Goal: Transaction & Acquisition: Purchase product/service

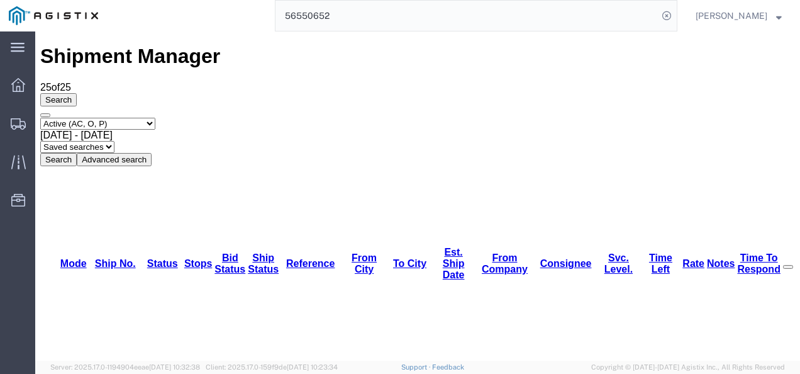
click at [347, 8] on input "56550652" at bounding box center [466, 16] width 382 height 30
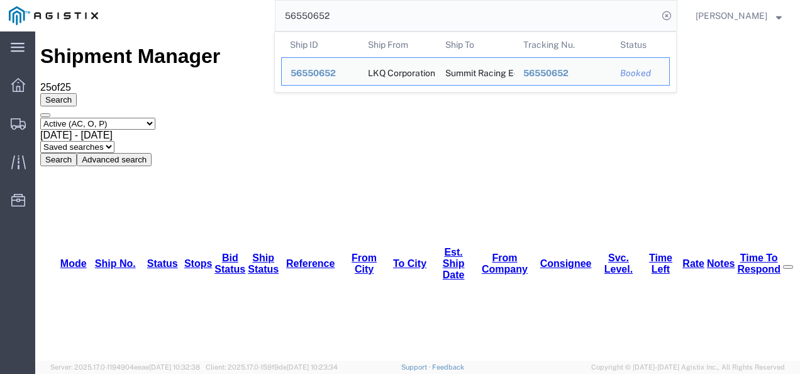
click at [347, 8] on input "56550652" at bounding box center [466, 16] width 382 height 30
paste input "013"
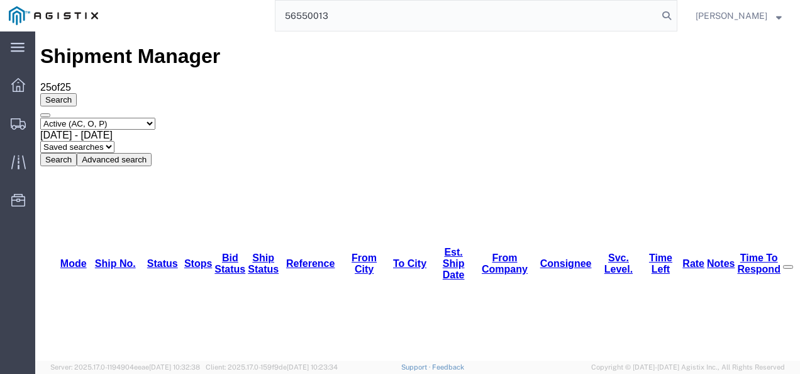
type input "56550013"
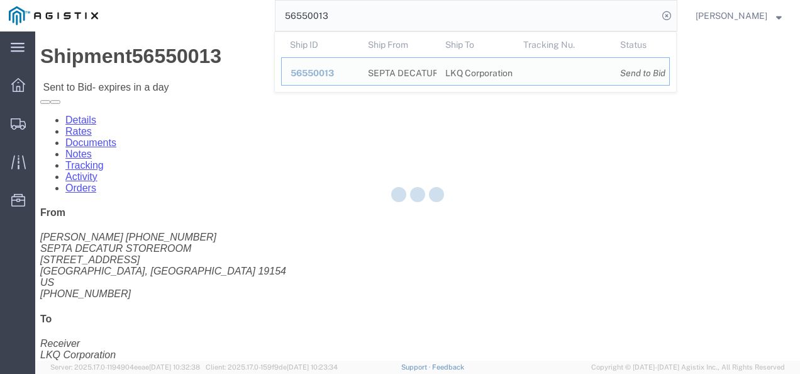
drag, startPoint x: 327, startPoint y: 259, endPoint x: 225, endPoint y: 266, distance: 102.1
click at [327, 259] on div at bounding box center [417, 195] width 765 height 329
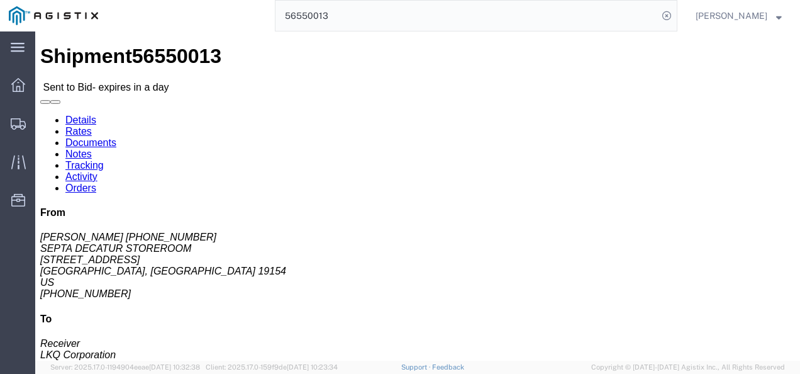
click button "button"
click div "Shipment Detail Ship From SEPTA DECATUR STOREROOM ([PERSON_NAME] 215-580-4621) …"
click link "Rates"
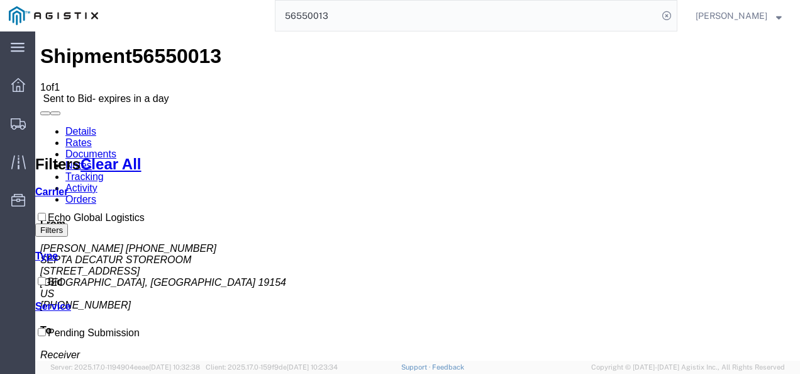
drag, startPoint x: 531, startPoint y: 280, endPoint x: 496, endPoint y: 204, distance: 83.8
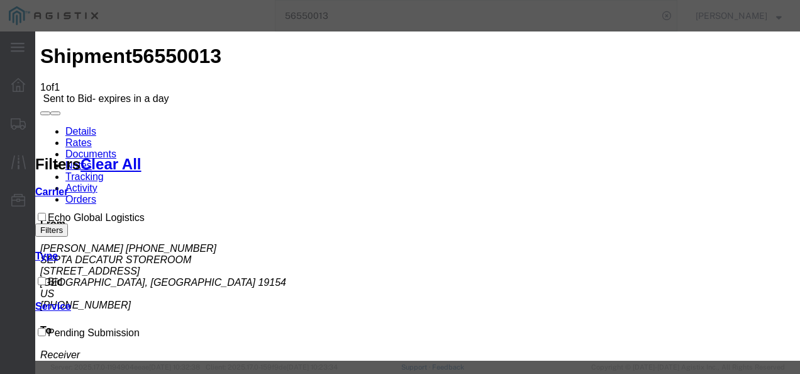
select select "4622"
select select "13989"
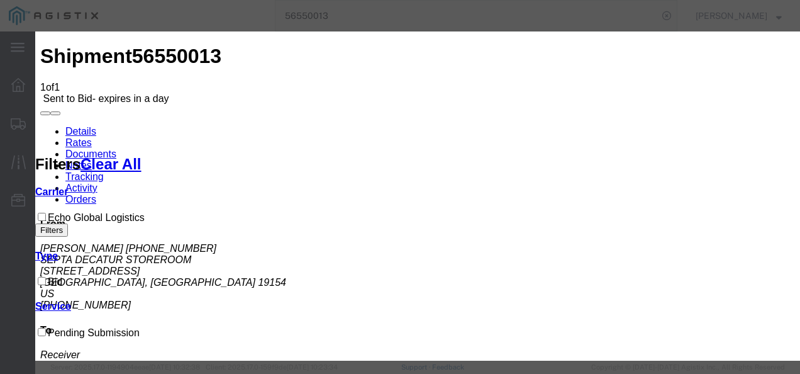
drag, startPoint x: 663, startPoint y: 186, endPoint x: 546, endPoint y: 187, distance: 117.0
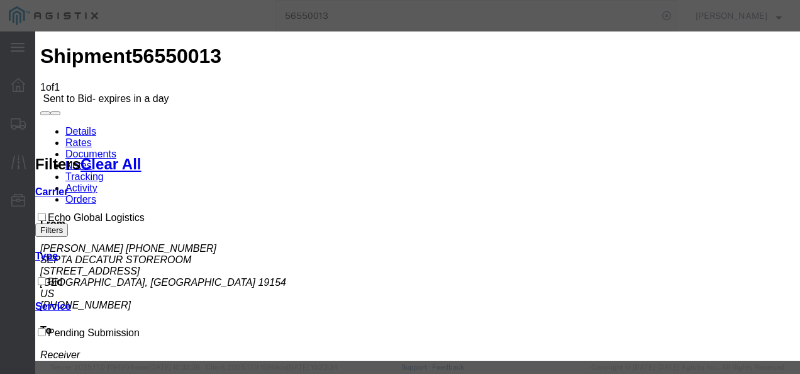
type input "1850"
checkbox input "true"
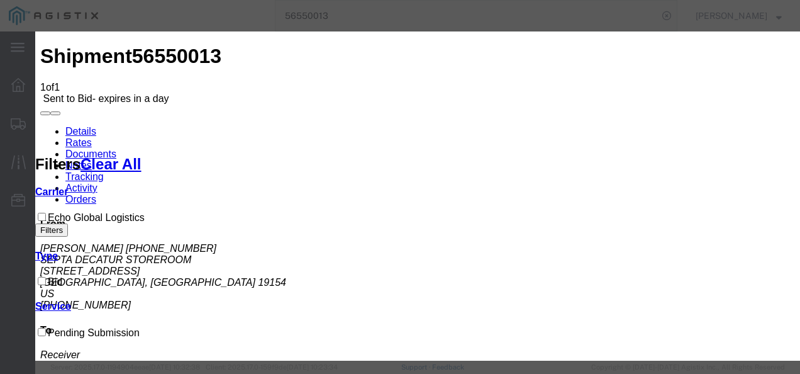
type input "msad"
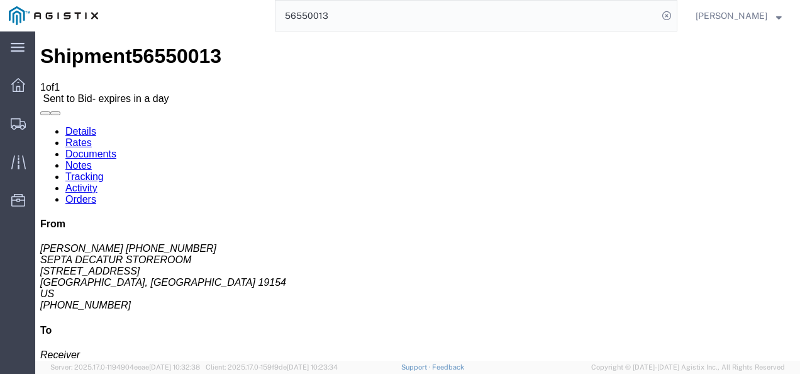
click at [396, 6] on input "56550013" at bounding box center [466, 16] width 382 height 30
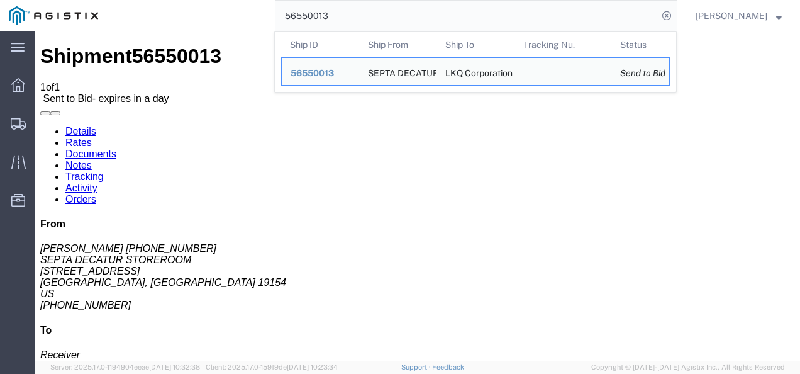
click at [396, 6] on input "56550013" at bounding box center [466, 16] width 382 height 30
paste input "38284"
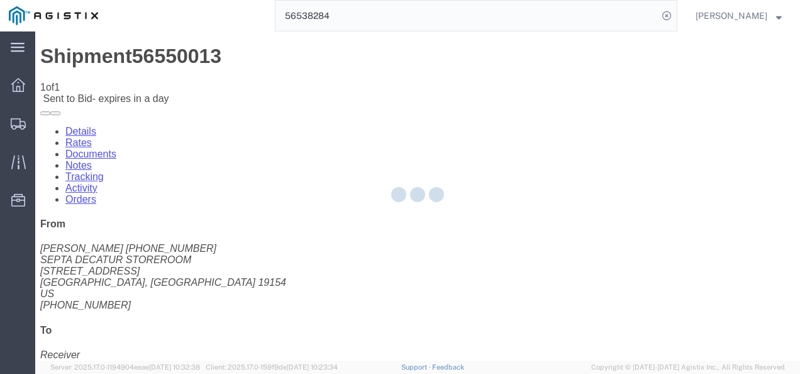
click at [395, 302] on div at bounding box center [417, 195] width 765 height 329
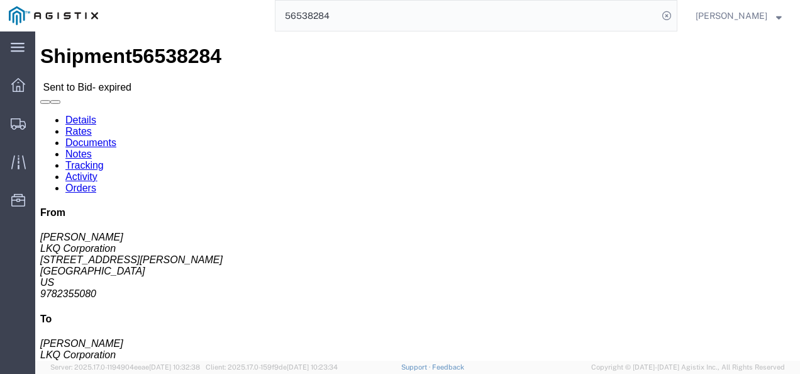
click div "Ship From LKQ Corporation ([PERSON_NAME]) [STREET_ADDRESS][PERSON_NAME] 9782355…"
click div "Leg 1 - Truckload Vehicle 1: Standard Dry Van (53 Feet) Number of trucks: 1"
drag, startPoint x: 375, startPoint y: 218, endPoint x: 412, endPoint y: 234, distance: 40.5
click div "Shipment Detail Ship From LKQ Corporation ([PERSON_NAME]) [STREET_ADDRESS][PERS…"
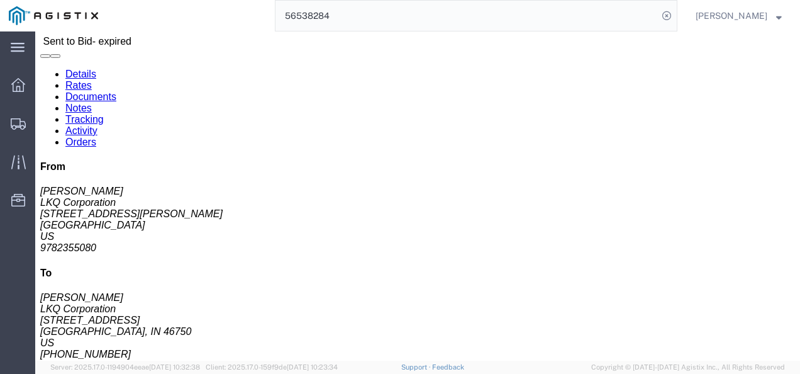
scroll to position [63, 0]
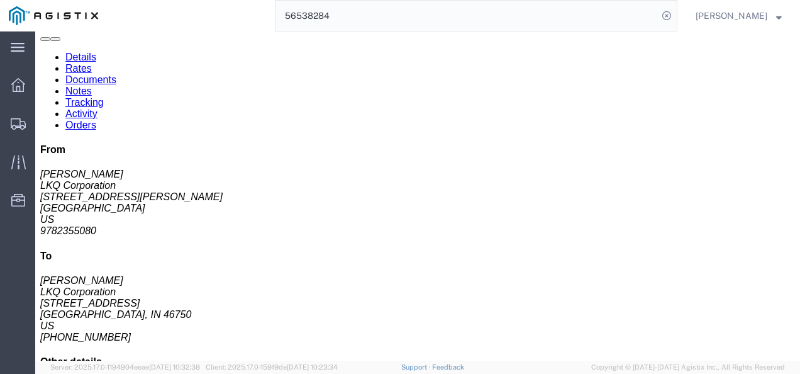
click div "Package Information Total shipment is made up of 44 packages containing 44 piec…"
click div "Shipment Detail Ship From LKQ Corporation ([PERSON_NAME]) [STREET_ADDRESS][PERS…"
drag, startPoint x: 401, startPoint y: 182, endPoint x: 462, endPoint y: 244, distance: 87.6
click div "Leg 1 - Truckload Vehicle 1: Standard Dry Van (53 Feet) Number of trucks: 1"
drag, startPoint x: 487, startPoint y: 310, endPoint x: 451, endPoint y: 255, distance: 65.8
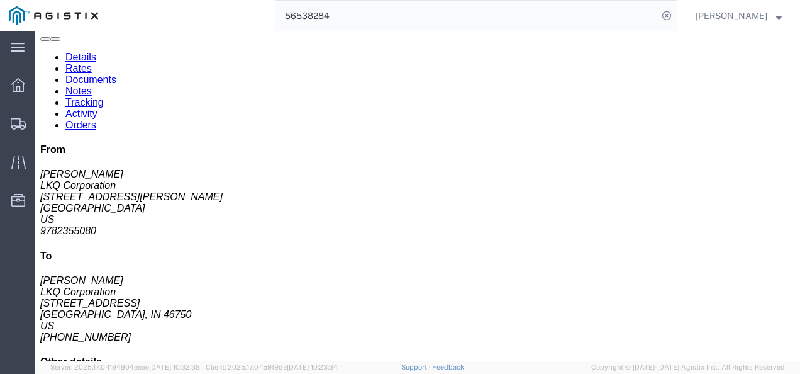
click div "44 Pallet(s) Standard (Not Stackable) Total weight: 42000.00 LBS ( dim ) Carton…"
click div "Shipment Detail Ship From LKQ Corporation ([PERSON_NAME]) [STREET_ADDRESS][PERS…"
click h4 "Routing & Vehicle Information"
click div "Leg 1 - Truckload Vehicle 1: Standard Dry Van (53 Feet) Number of trucks: 1"
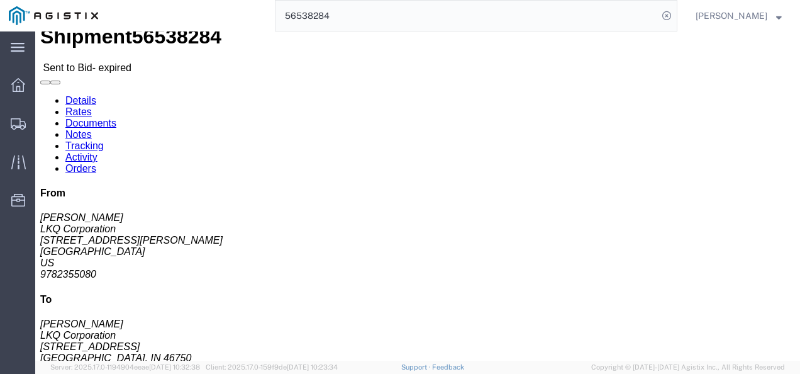
scroll to position [0, 0]
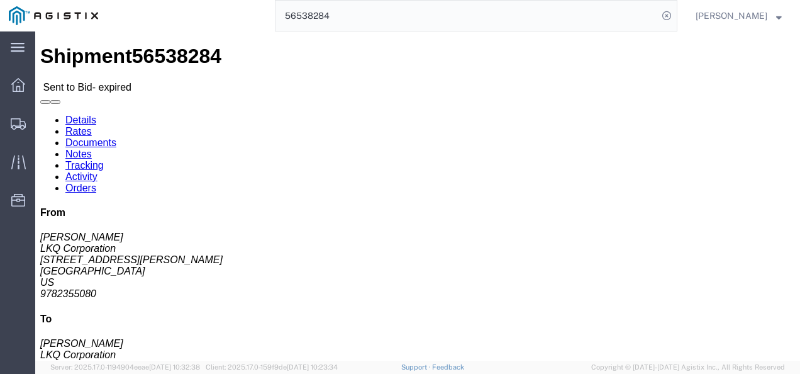
drag, startPoint x: 353, startPoint y: 270, endPoint x: 344, endPoint y: 307, distance: 37.7
click div "Leg 1 - Truckload Vehicle 1: Standard Dry Van (53 Feet) Number of trucks: 1"
click span "56538284"
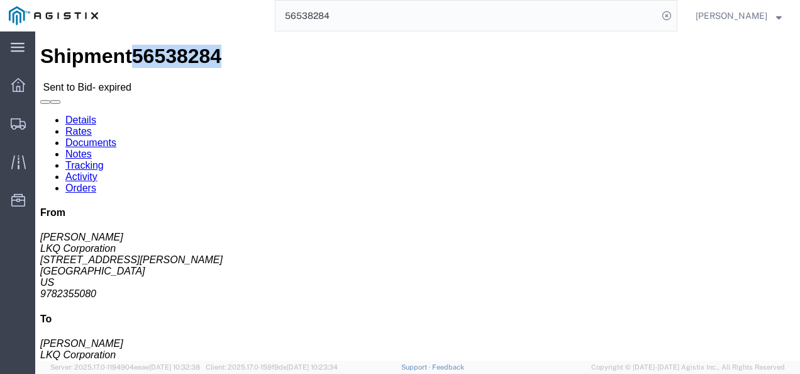
copy span "56538284"
drag, startPoint x: 491, startPoint y: 238, endPoint x: 455, endPoint y: 238, distance: 35.2
click div "Shipment Detail Ship From LKQ Corporation ([PERSON_NAME]) [STREET_ADDRESS][PERS…"
drag, startPoint x: 422, startPoint y: 214, endPoint x: 413, endPoint y: 216, distance: 9.8
click div "Shipment Detail Ship From LKQ Corporation ([PERSON_NAME]) [STREET_ADDRESS][PERS…"
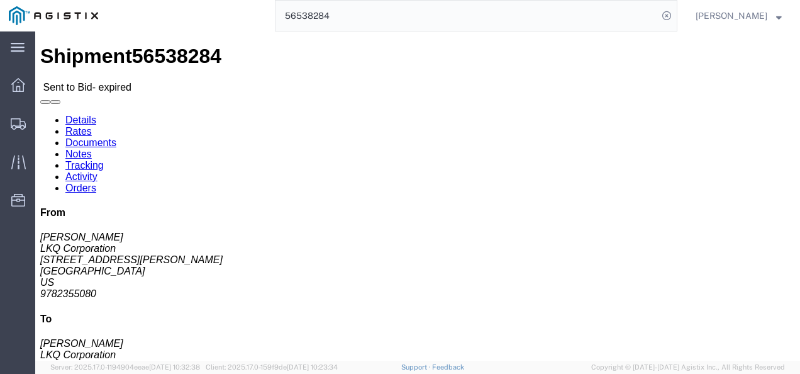
click at [355, 24] on input "56538284" at bounding box center [466, 16] width 382 height 30
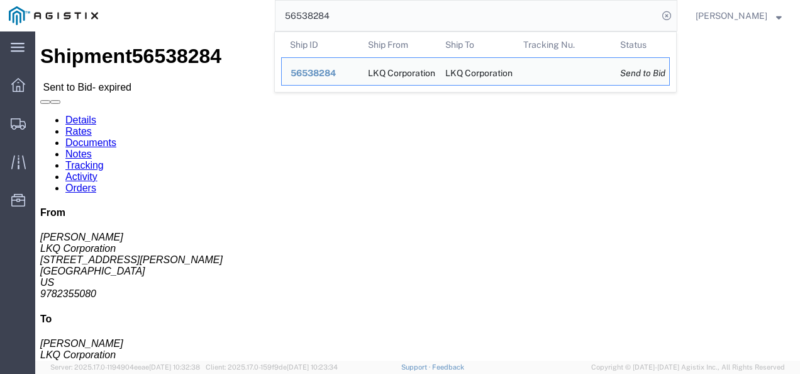
click at [355, 24] on input "56538284" at bounding box center [466, 16] width 382 height 30
paste input "41998"
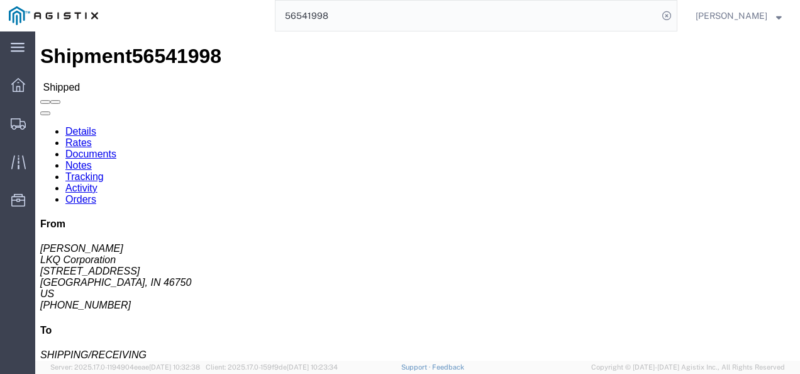
click div "Shipment Detail Ship From LKQ Corporation ([PERSON_NAME]) [GEOGRAPHIC_DATA][STR…"
drag, startPoint x: 287, startPoint y: 216, endPoint x: 302, endPoint y: 237, distance: 25.7
click h4 "Routing & Vehicle Information"
click div "Shipment Detail Ship From LKQ Corporation ([PERSON_NAME]) [GEOGRAPHIC_DATA][STR…"
click at [353, 6] on input "56541998" at bounding box center [466, 16] width 382 height 30
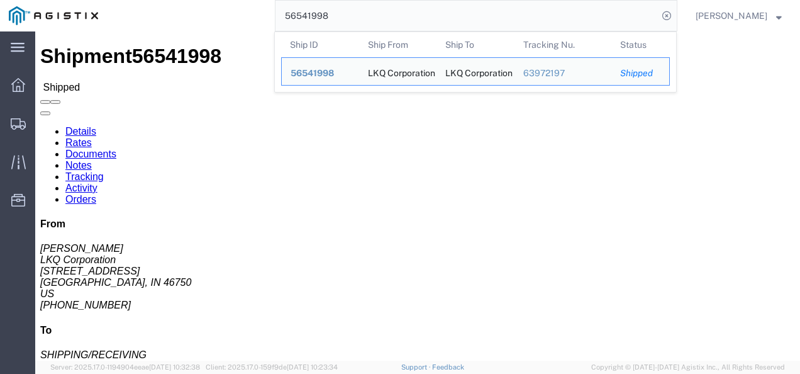
click at [353, 6] on input "56541998" at bounding box center [466, 16] width 382 height 30
paste input "9779"
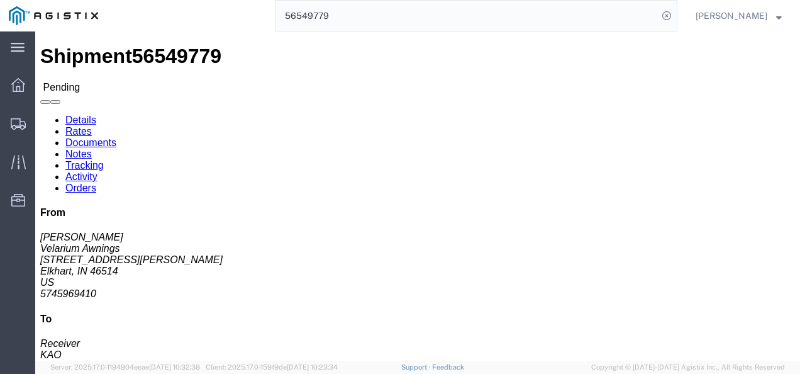
click div "Leg 1 - Truckload Vehicle 1: Standard Dry Van (53 Feet) Number of trucks: 1"
drag, startPoint x: 339, startPoint y: 18, endPoint x: 356, endPoint y: 22, distance: 17.5
click at [356, 22] on input "56549779" at bounding box center [466, 16] width 382 height 30
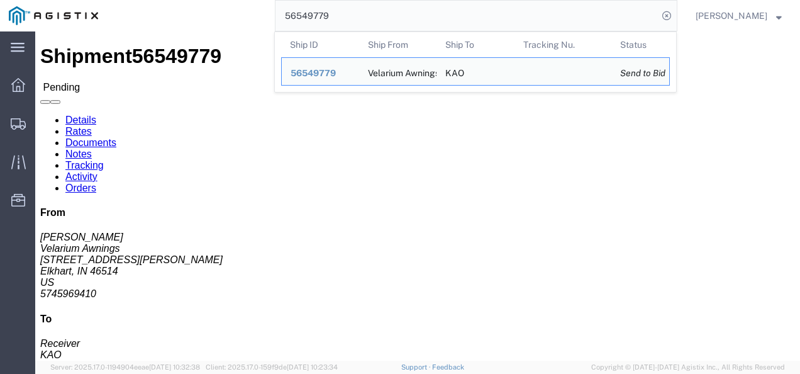
click at [356, 22] on input "56549779" at bounding box center [466, 16] width 382 height 30
paste input "50557"
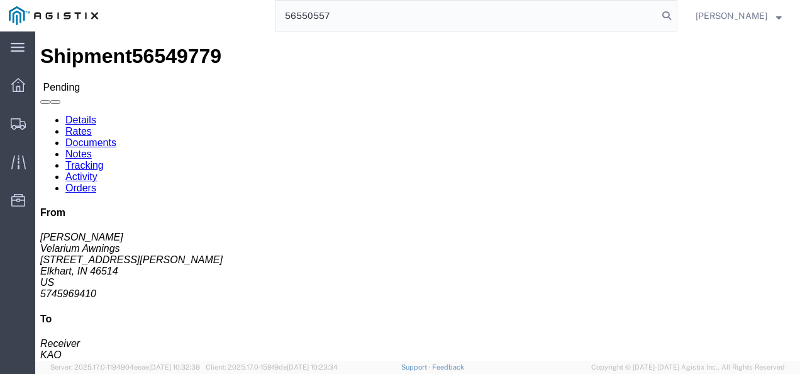
type input "56550557"
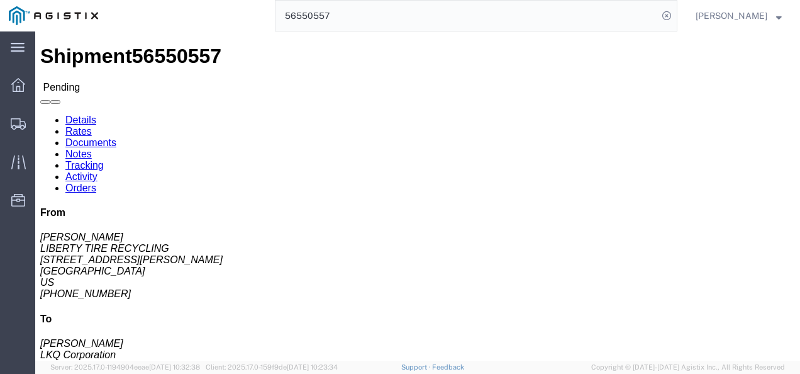
click h4 "Routing & Vehicle Information"
click div "Shipment Detail Ship From LIBERTY TIRE RECYCLING ([PERSON_NAME]) [STREET_ADDRES…"
click link "Rates"
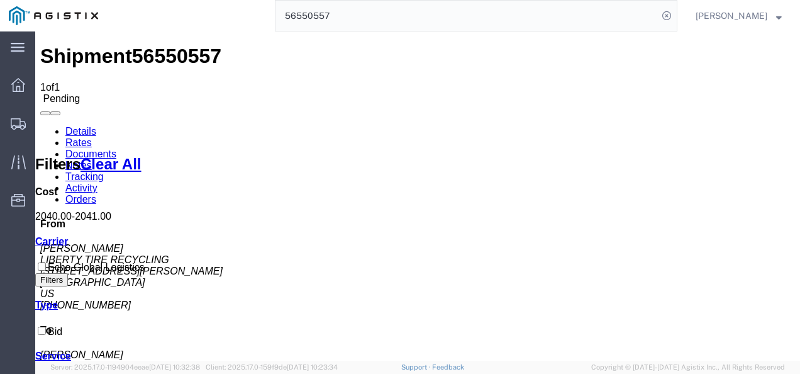
click at [78, 126] on link "Details" at bounding box center [80, 131] width 31 height 11
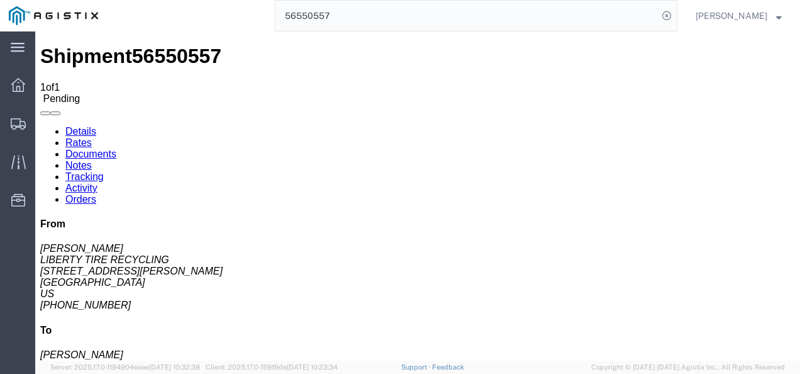
click div "Leg 1 - Truckload Vehicle 1: Standard Dry Van (53 Feet) Number of trucks: 1"
click div "Shipment Detail Ship From LIBERTY TIRE RECYCLING ([PERSON_NAME]) [STREET_ADDRES…"
click div "Ship From LIBERTY TIRE RECYCLING ([PERSON_NAME]) [STREET_ADDRESS][PERSON_NAME] …"
click div "Pickup & Delivery Dates [DATE] 07:30 - [DATE] 14:00 [DATE] 07:00 - [DATE] 07:01…"
click button "Enter / Modify Bid"
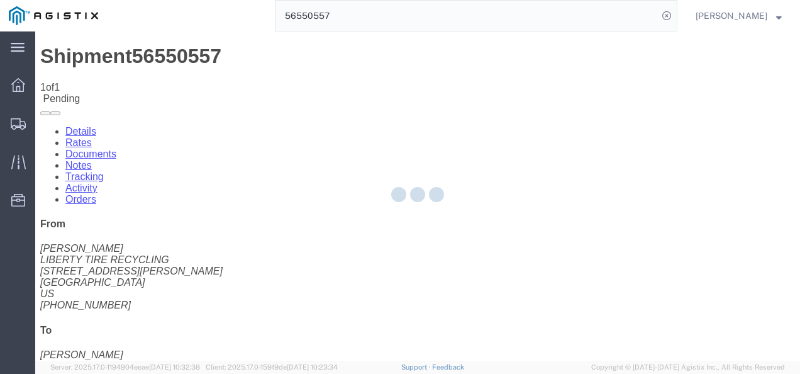
select select "4622"
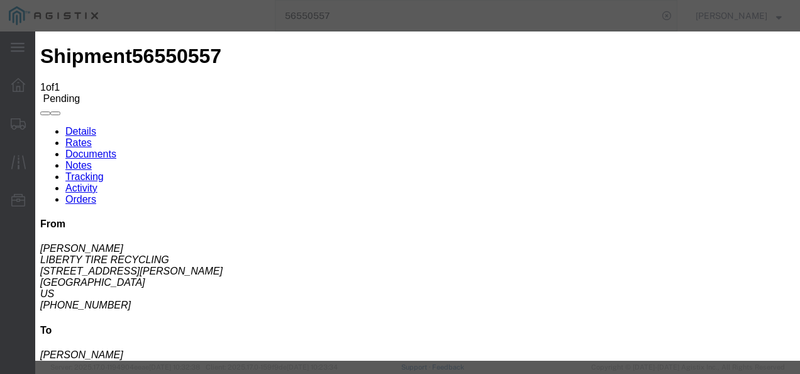
click link "ks_ga - Echo Global Logistics - TL Standard 3 - 5 Day"
drag, startPoint x: 660, startPoint y: 189, endPoint x: 487, endPoint y: 194, distance: 173.7
click div "Select 2 Day Service 3 Axle Winch Truck 3 to 5 Day Service 96L Domestic Flat Ra…"
type input "2000"
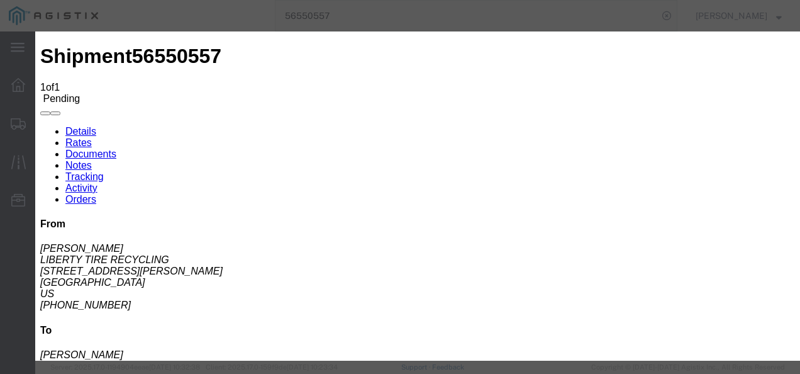
click button "Submit"
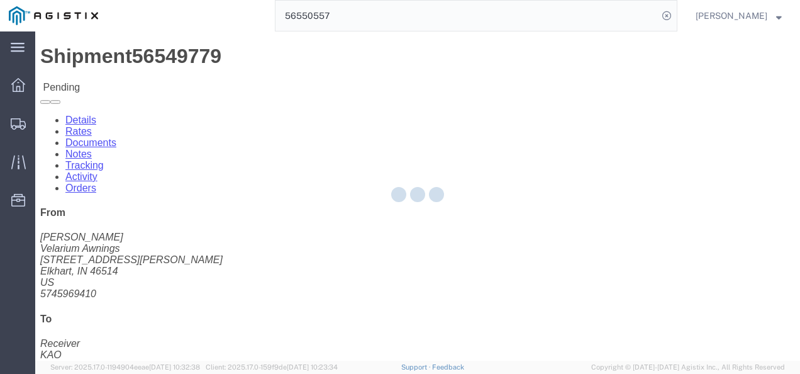
click h4 "Routing & Vehicle Information"
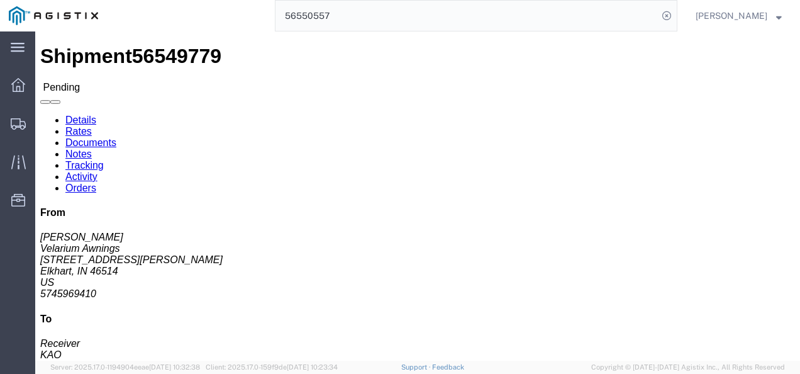
click link "Rates"
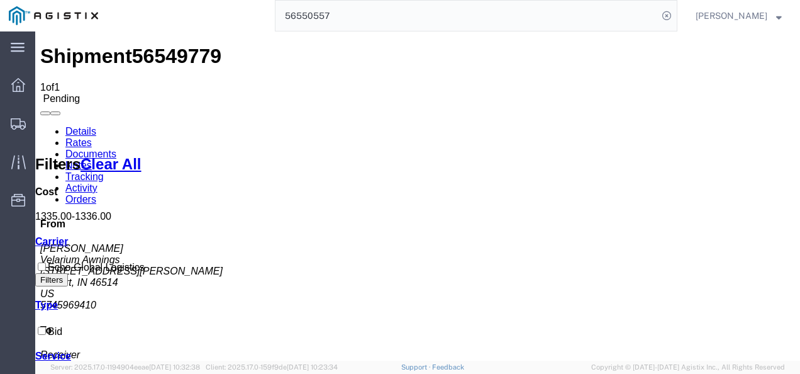
click at [80, 126] on link "Details" at bounding box center [80, 131] width 31 height 11
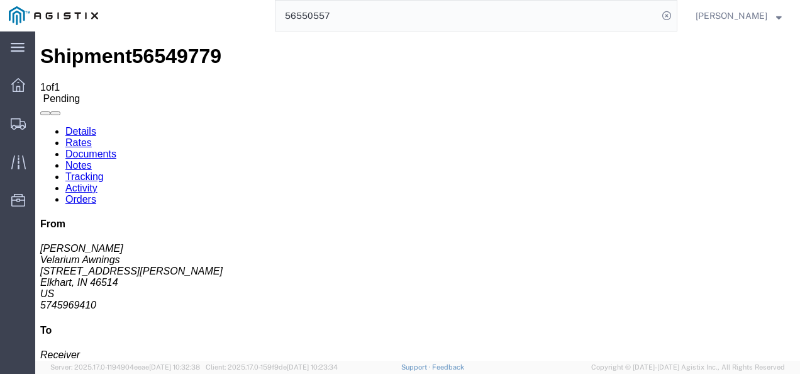
click button "Enter / Modify Bid"
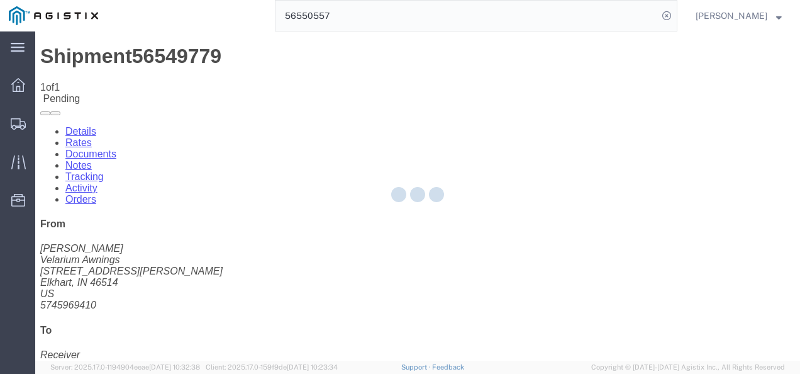
click at [728, 343] on div at bounding box center [417, 195] width 765 height 329
select select "4622"
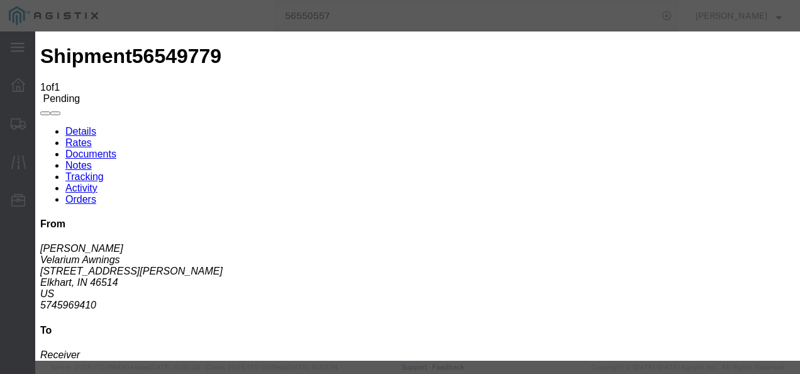
click link "ks_ga - Echo Global Logistics - TL Standard 3 - 5 Day"
drag, startPoint x: 653, startPoint y: 135, endPoint x: 502, endPoint y: 130, distance: 151.0
click div "Select 2 Day Service 3 Axle Winch Truck 3 to 5 Day Service 96L Domestic Flat Ra…"
type input "1200"
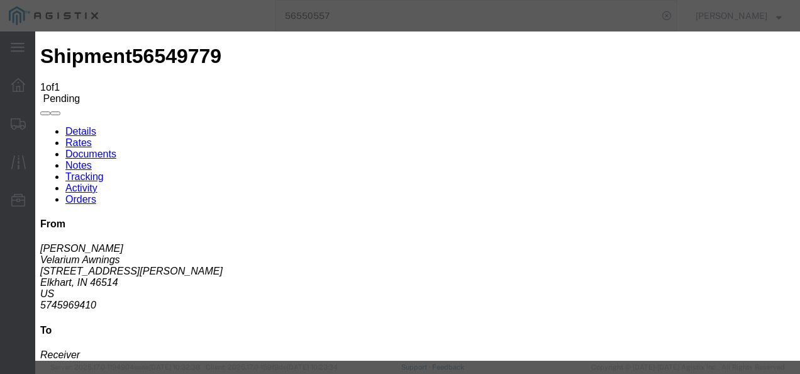
click button "Submit"
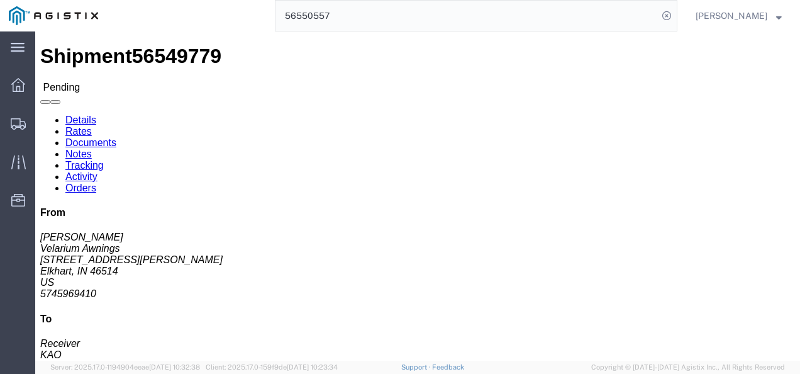
click button "Enter / Modify Bid"
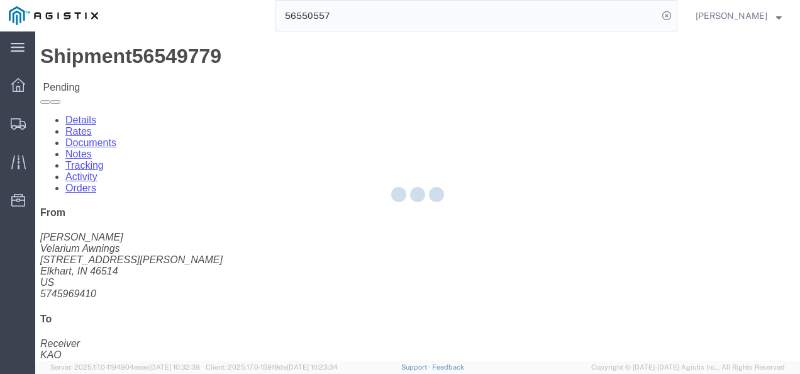
select select "4622"
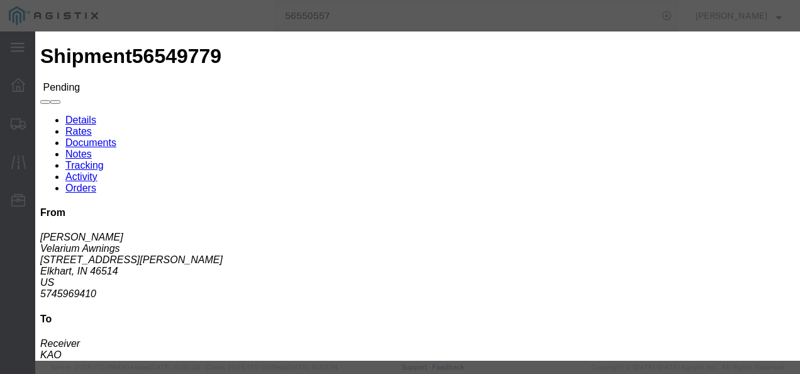
click link "ks_ga - Echo Global Logistics - TL Standard 3 - 5 Day"
drag, startPoint x: 644, startPoint y: 128, endPoint x: 475, endPoint y: 169, distance: 174.0
click div "Select 2 Day Service 3 Axle Winch Truck 3 to 5 Day Service 96L Domestic Flat Ra…"
type input "1090"
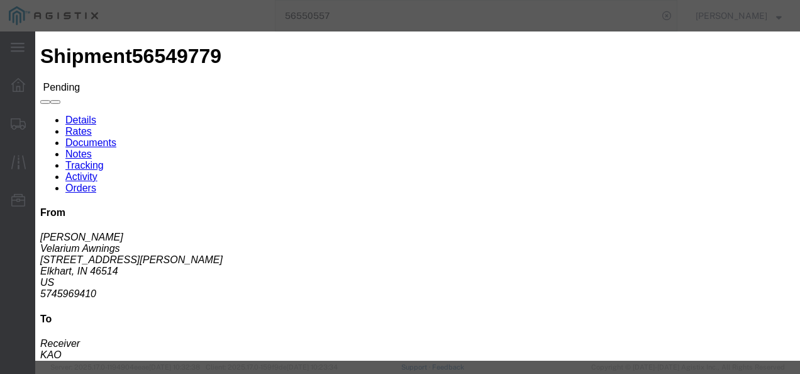
click div "Submit Close"
click button "Submit"
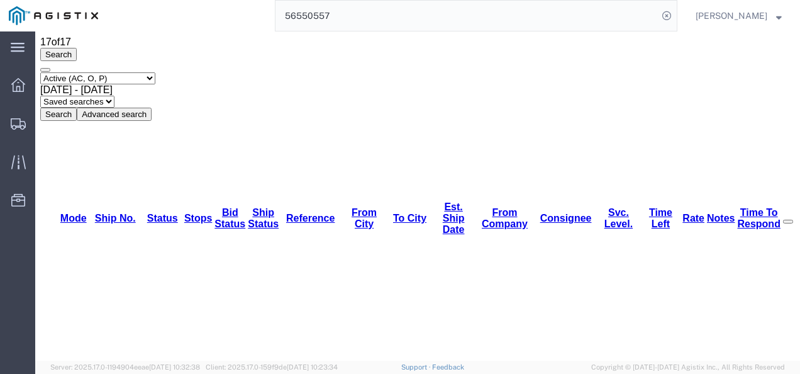
scroll to position [63, 0]
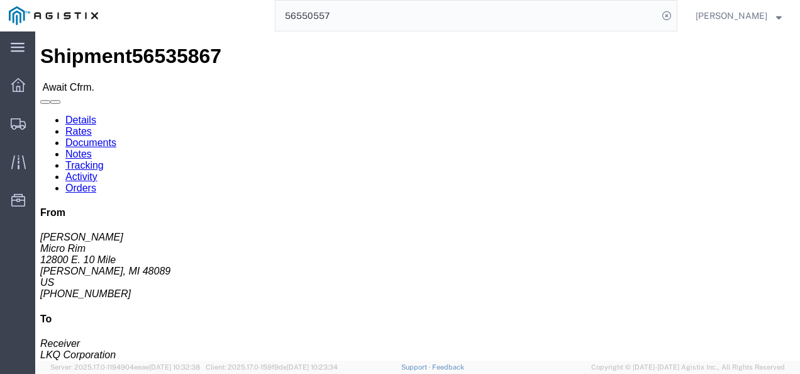
click div "Ship To LKQ Corporation (Receiver) 3081 [STREET_ADDRESS] [PHONE_NUMBER]"
click link "Rates"
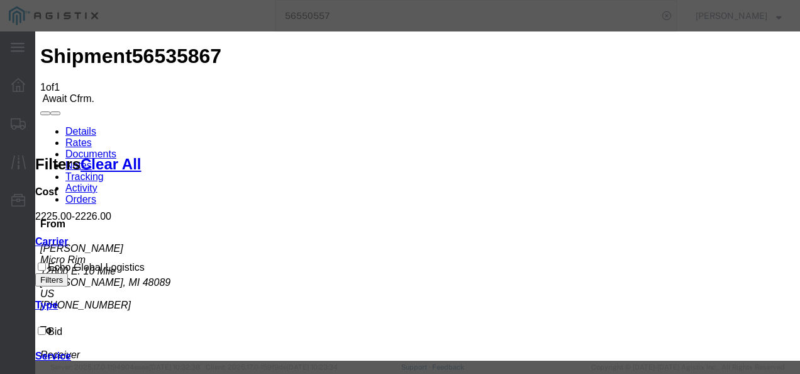
type input "982173987213987"
type input "98729873219873"
type input "98721987321987"
